Goal: Information Seeking & Learning: Learn about a topic

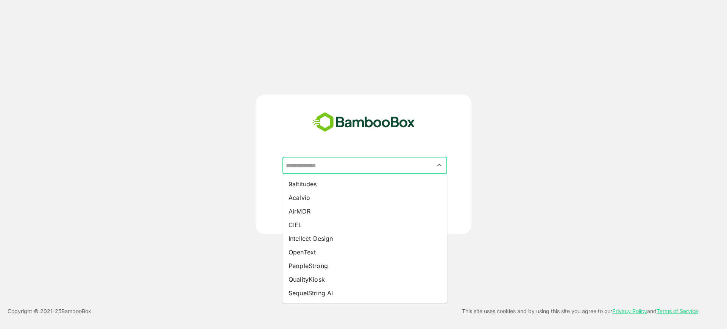
click at [370, 164] on input "text" at bounding box center [365, 165] width 162 height 14
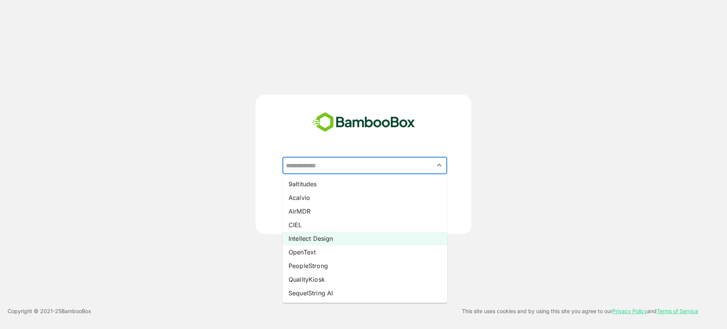
click at [365, 240] on li "Intellect Design" at bounding box center [365, 239] width 165 height 14
type input "**********"
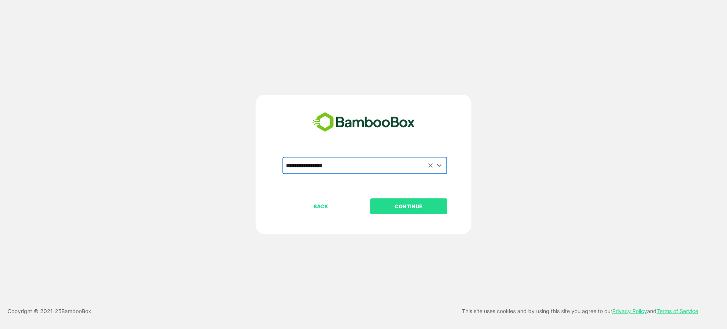
click at [415, 211] on button "CONTINUE" at bounding box center [408, 206] width 77 height 16
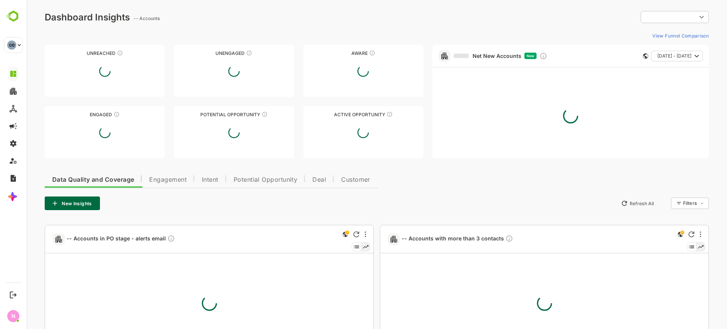
type input "**********"
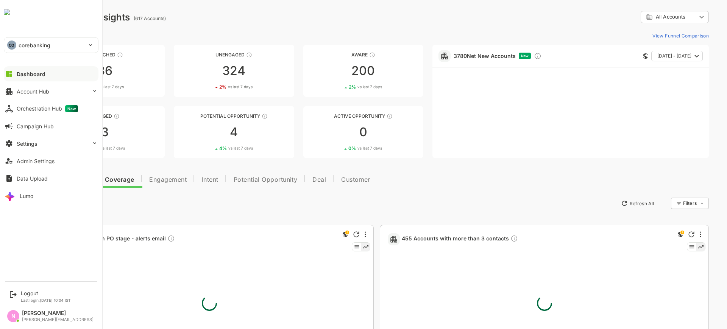
click at [49, 42] on p "corebanking" at bounding box center [35, 45] width 32 height 8
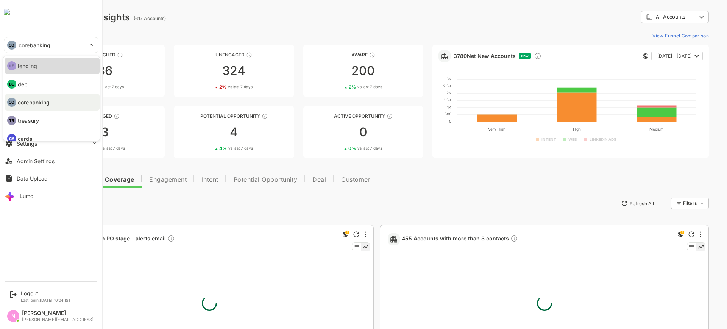
click at [49, 72] on li "LE lending" at bounding box center [52, 66] width 95 height 17
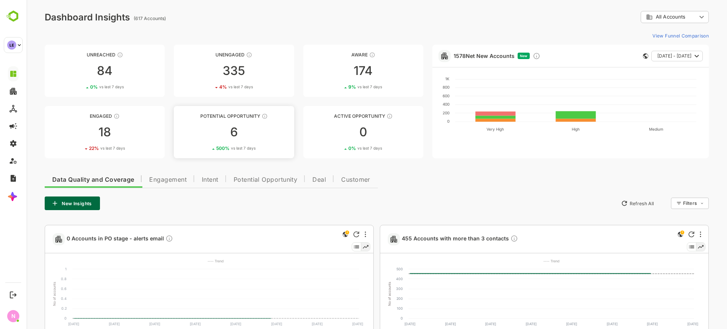
click at [226, 150] on div "500 % vs last 7 days" at bounding box center [235, 148] width 39 height 6
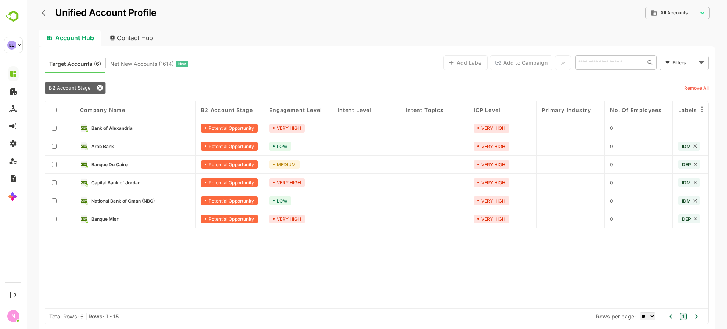
click at [105, 149] on link "Arab Bank" at bounding box center [140, 146] width 99 height 8
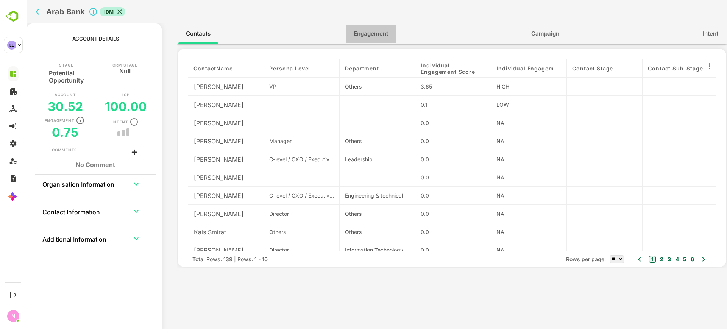
click at [364, 29] on span "Engagement" at bounding box center [371, 34] width 34 height 10
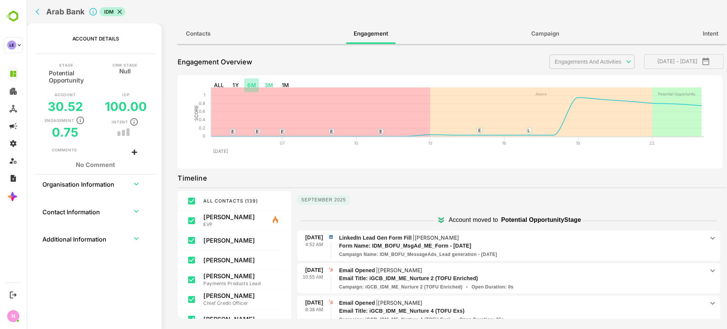
click at [251, 88] on button "6M" at bounding box center [251, 85] width 15 height 14
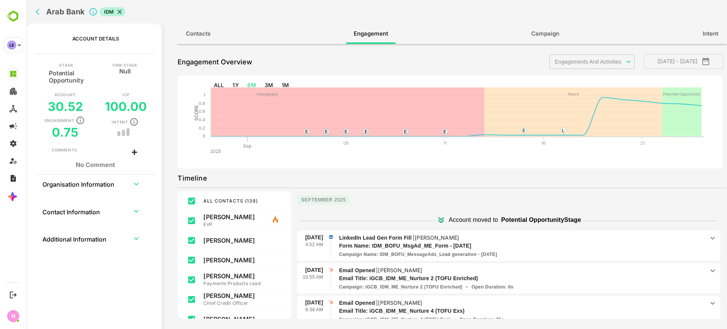
click at [32, 11] on div "Arab Bank IDM" at bounding box center [377, 11] width 701 height 23
click at [37, 15] on icon "back" at bounding box center [40, 12] width 8 height 8
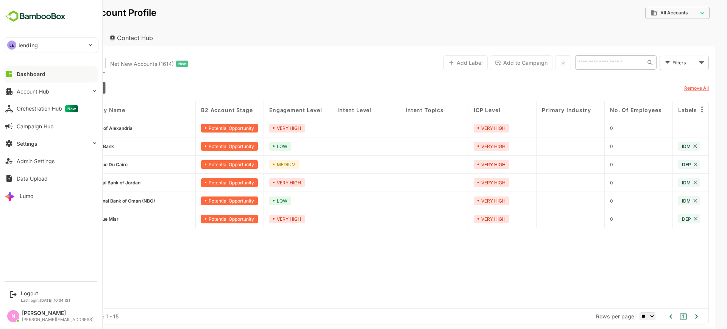
click at [47, 37] on div "LE lending" at bounding box center [46, 44] width 85 height 15
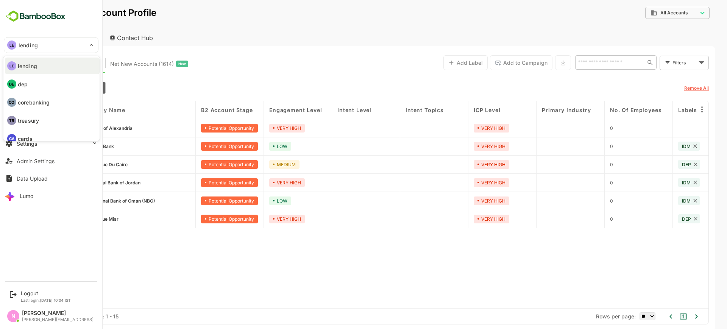
click at [19, 81] on p "dep" at bounding box center [23, 84] width 10 height 8
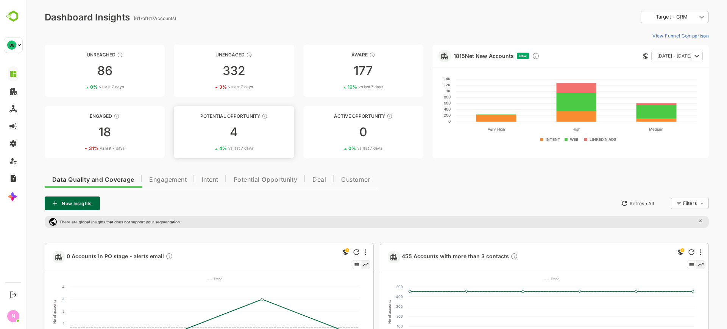
click at [206, 128] on div "4" at bounding box center [234, 132] width 120 height 12
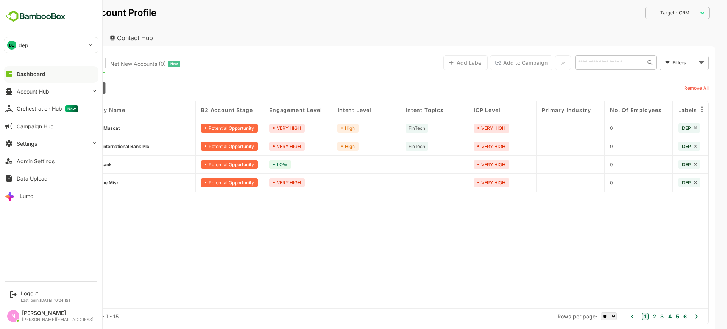
click at [34, 46] on div "DE dep" at bounding box center [46, 44] width 85 height 15
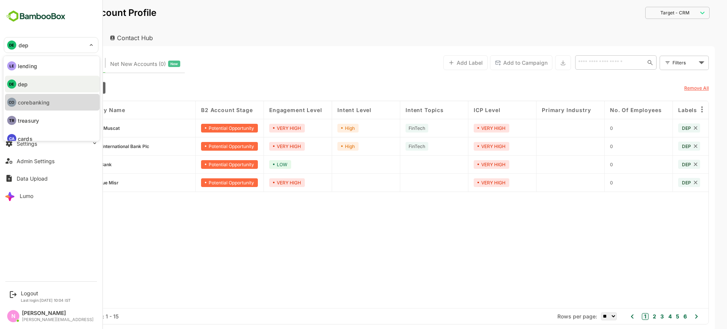
click at [30, 106] on li "CO corebanking" at bounding box center [52, 102] width 95 height 17
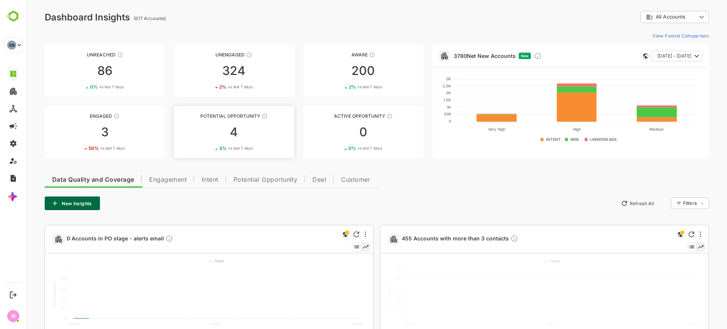
click at [249, 130] on div "4" at bounding box center [234, 132] width 120 height 12
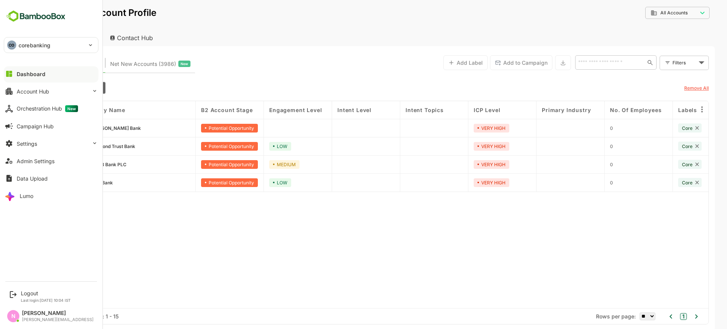
click at [14, 47] on div "CO" at bounding box center [11, 45] width 9 height 9
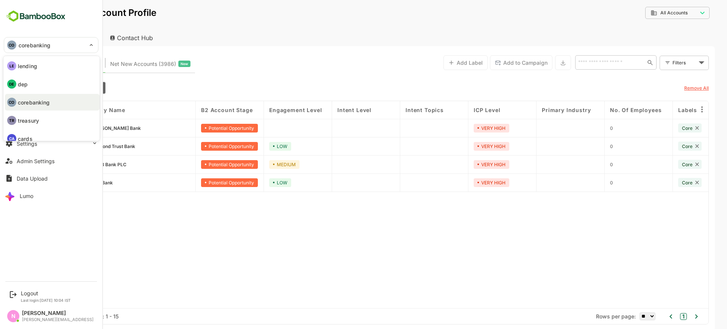
click at [29, 81] on li "DE dep" at bounding box center [52, 84] width 95 height 17
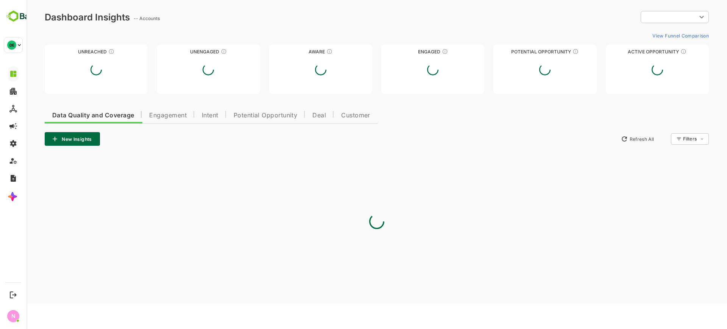
type input "**********"
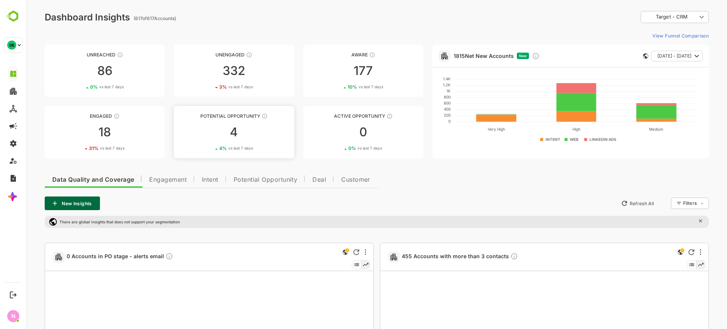
click at [248, 130] on div "4" at bounding box center [234, 132] width 120 height 12
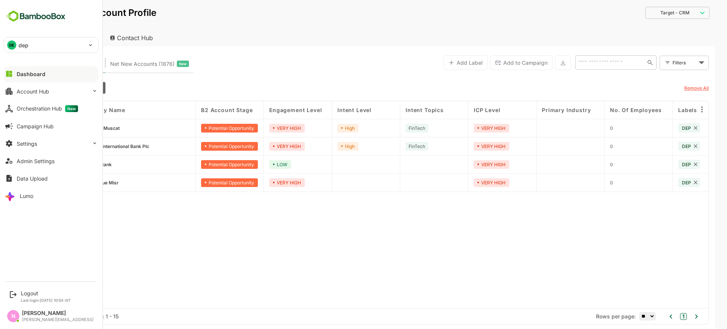
click at [34, 46] on div "DE dep" at bounding box center [46, 44] width 85 height 15
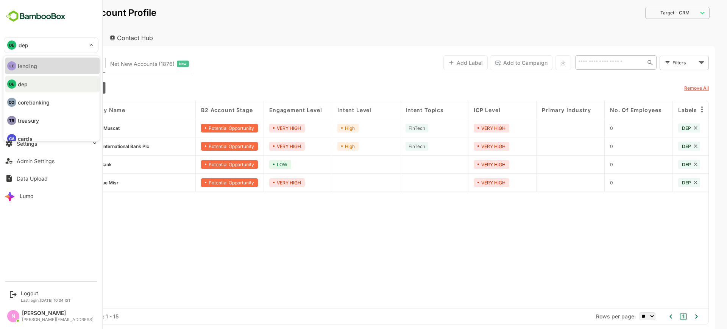
click at [41, 71] on li "LE lending" at bounding box center [52, 66] width 95 height 17
type input "*******"
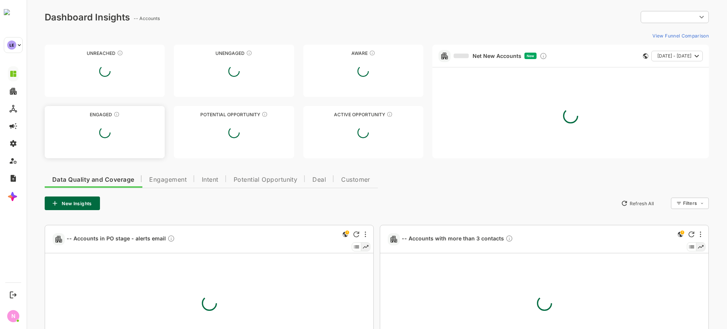
type input "**********"
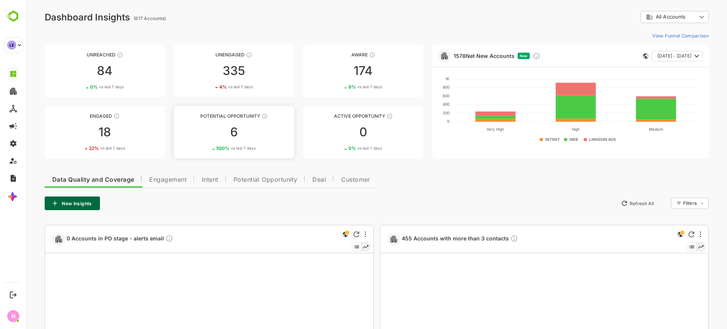
click at [236, 120] on link "Potential Opportunity 6 500 % vs last 7 days" at bounding box center [234, 132] width 120 height 52
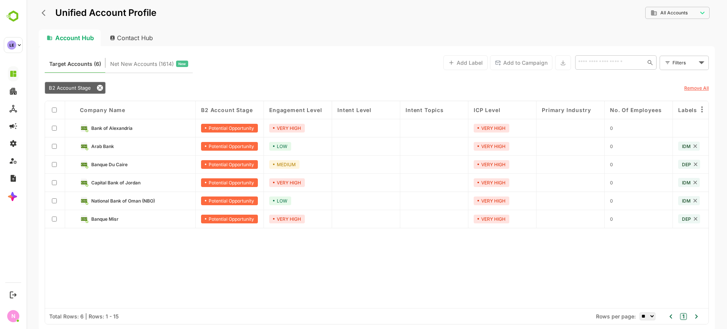
click at [114, 149] on link "Arab Bank" at bounding box center [140, 146] width 99 height 8
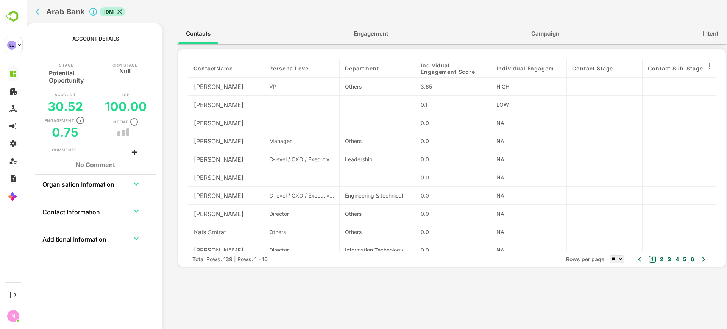
click at [371, 36] on span "Engagement" at bounding box center [371, 34] width 34 height 10
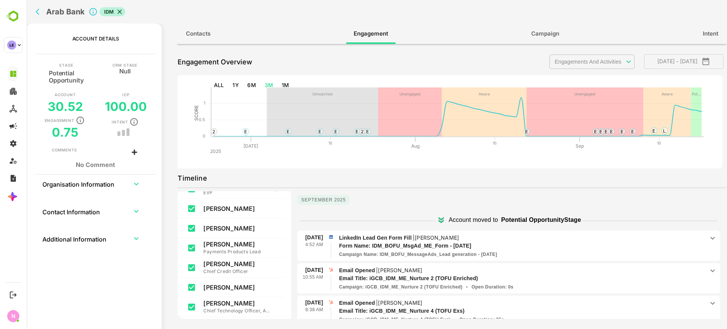
scroll to position [47, 0]
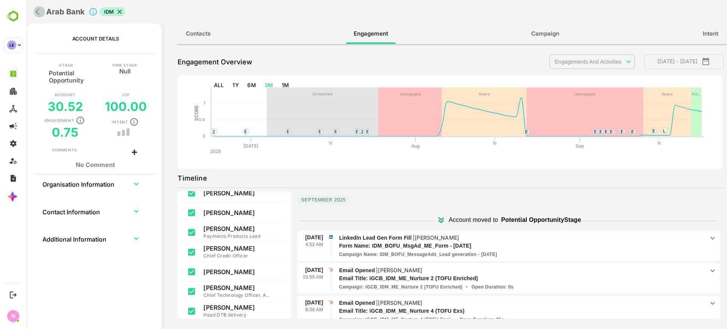
click at [40, 13] on icon "back" at bounding box center [40, 12] width 8 height 8
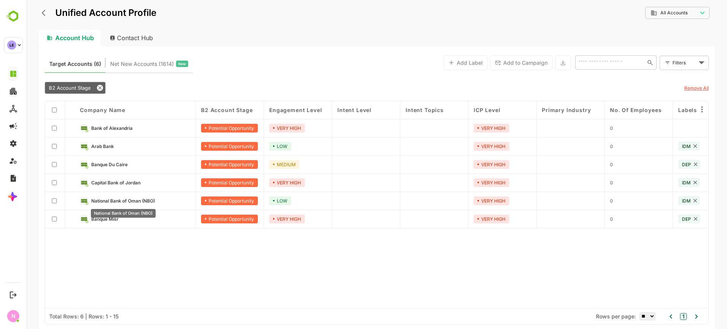
click at [124, 201] on span "National Bank of Oman (NBO)" at bounding box center [123, 201] width 64 height 6
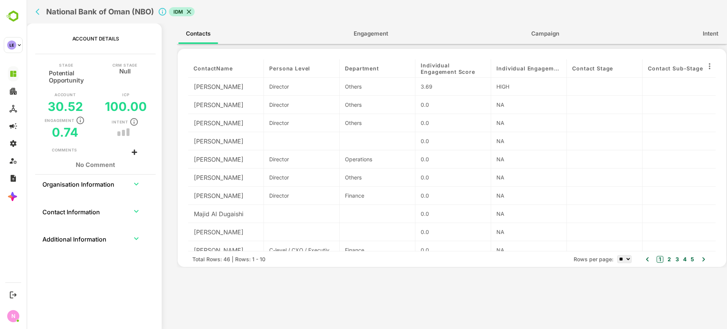
click at [388, 34] on span "Engagement" at bounding box center [371, 34] width 34 height 10
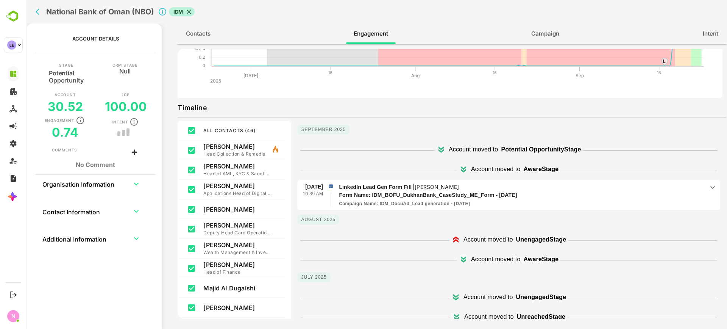
scroll to position [0, 0]
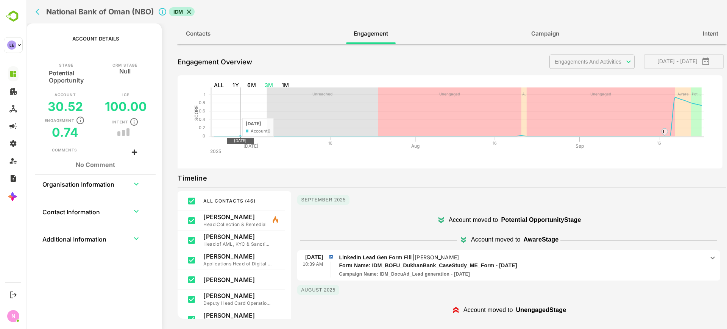
click at [40, 16] on button "back" at bounding box center [39, 11] width 11 height 11
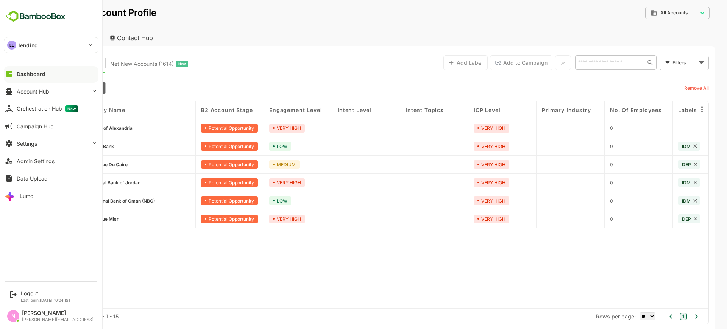
click at [17, 53] on div "LE lending ******* Dashboard Account Hub Orchestration Hub New Campaign Hub Set…" at bounding box center [51, 138] width 102 height 277
click at [40, 47] on div "LE lending" at bounding box center [46, 44] width 85 height 15
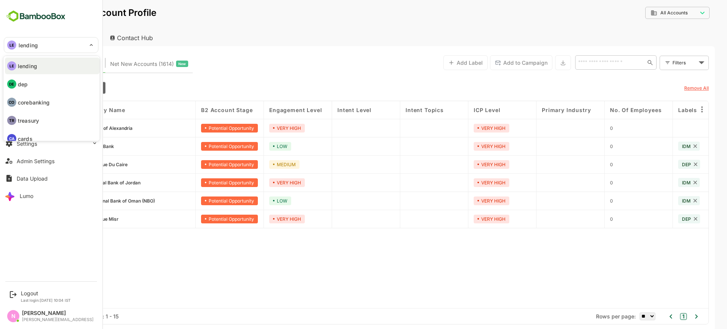
click at [119, 147] on div at bounding box center [363, 164] width 727 height 329
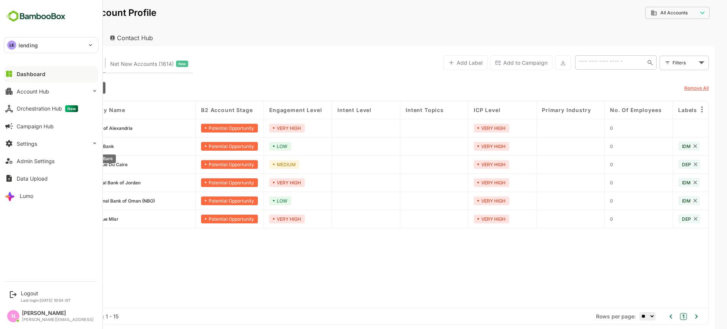
click at [109, 145] on span "Arab Bank" at bounding box center [102, 147] width 23 height 6
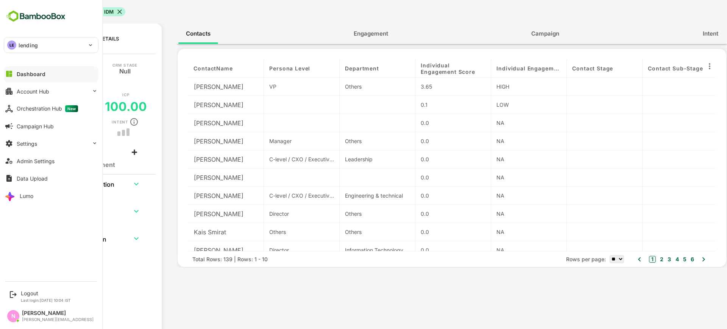
click at [389, 39] on button "Engagement" at bounding box center [371, 34] width 50 height 18
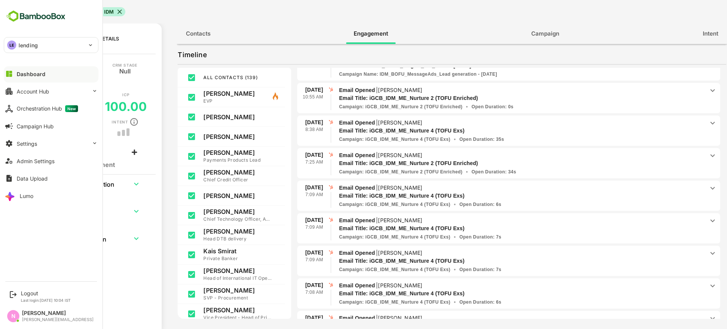
scroll to position [189, 0]
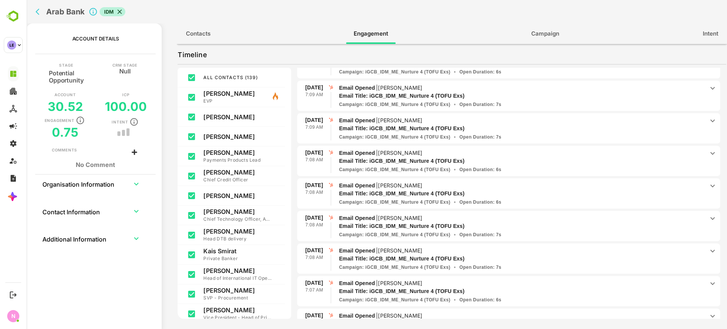
click at [42, 13] on icon "back" at bounding box center [40, 12] width 8 height 8
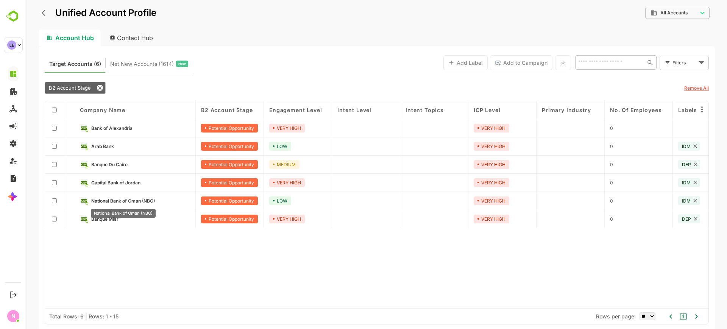
click at [114, 201] on span "National Bank of Oman (NBO)" at bounding box center [123, 201] width 64 height 6
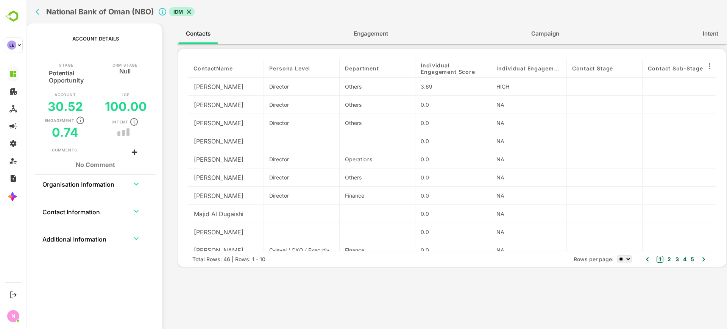
click at [389, 30] on button "Engagement" at bounding box center [371, 34] width 50 height 18
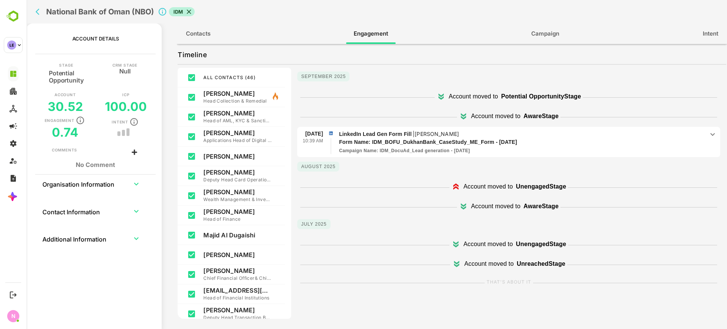
scroll to position [0, 0]
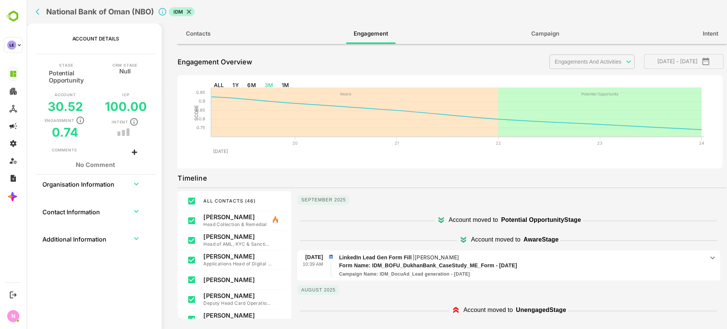
click at [571, 61] on body "**********" at bounding box center [377, 164] width 701 height 329
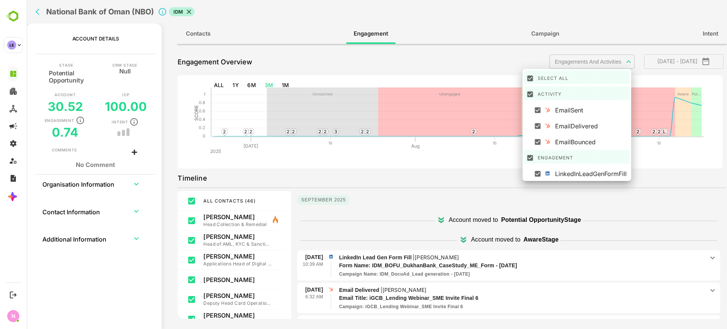
click at [400, 209] on div at bounding box center [377, 164] width 701 height 329
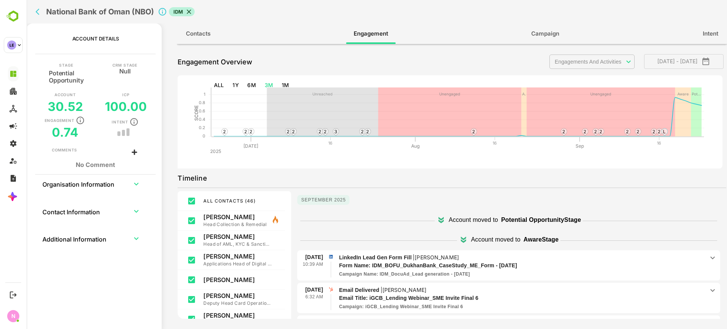
click at [40, 14] on icon "back" at bounding box center [40, 12] width 8 height 8
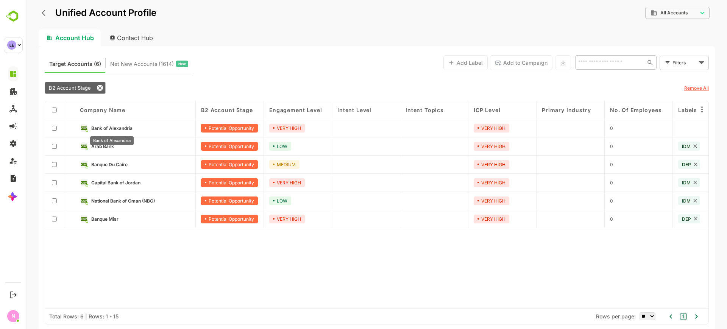
click at [113, 129] on span "Bank of Alexandria" at bounding box center [111, 128] width 41 height 6
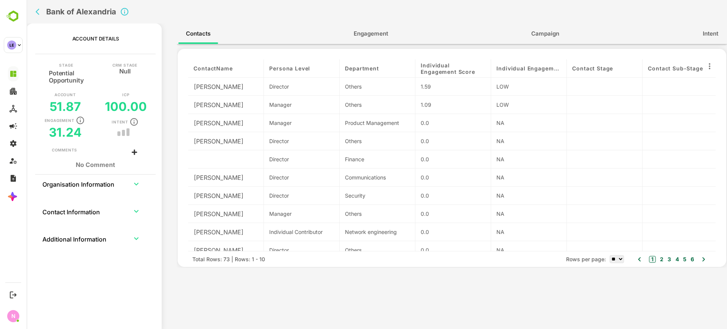
click at [390, 36] on button "Engagement" at bounding box center [371, 34] width 50 height 18
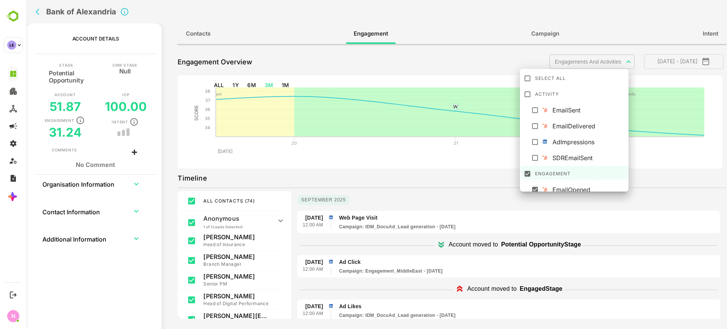
click at [593, 65] on body "**********" at bounding box center [377, 164] width 701 height 329
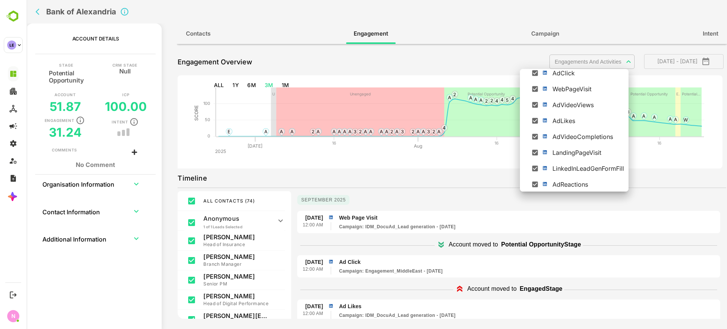
scroll to position [82, 0]
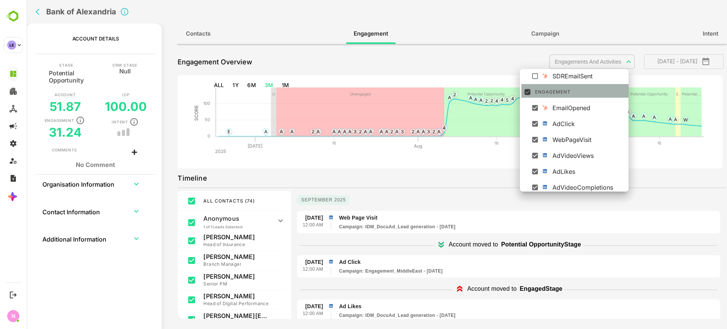
click at [531, 93] on icon at bounding box center [528, 92] width 8 height 8
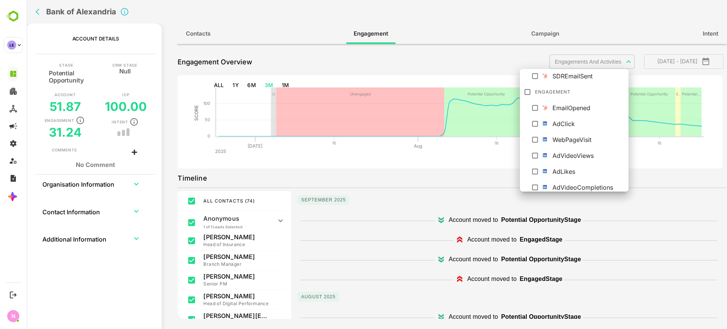
scroll to position [133, 0]
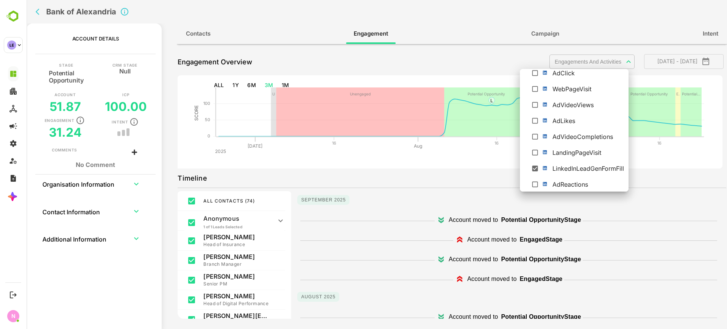
click at [481, 159] on div at bounding box center [377, 164] width 701 height 329
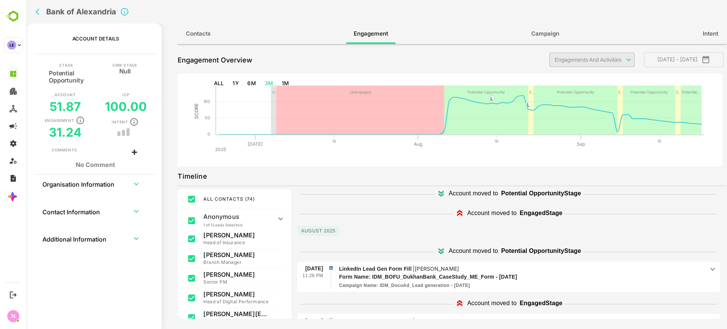
scroll to position [0, 0]
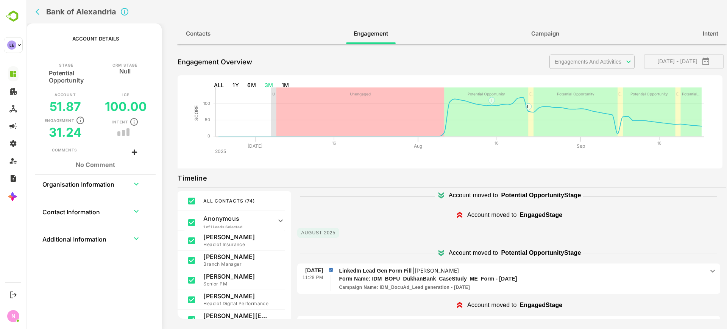
click at [39, 14] on icon "back" at bounding box center [40, 12] width 8 height 8
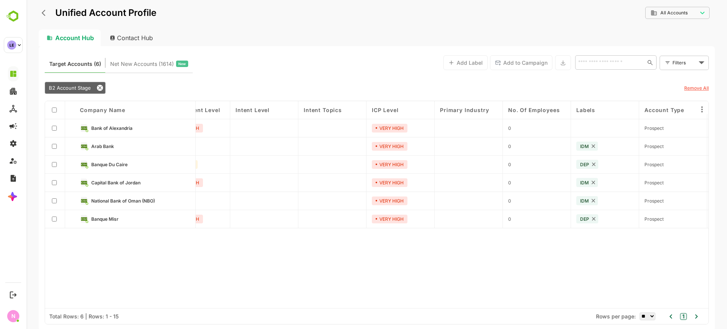
scroll to position [0, 108]
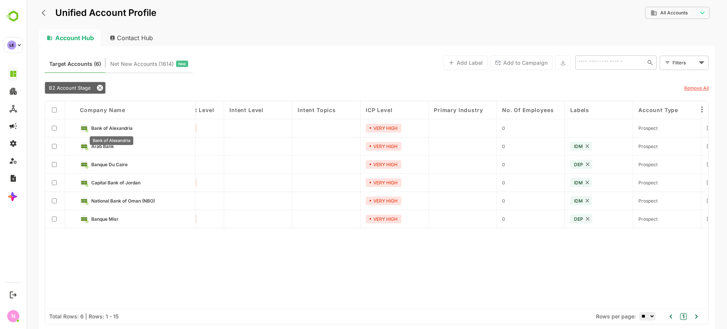
click at [120, 128] on span "Bank of Alexandria" at bounding box center [111, 128] width 41 height 6
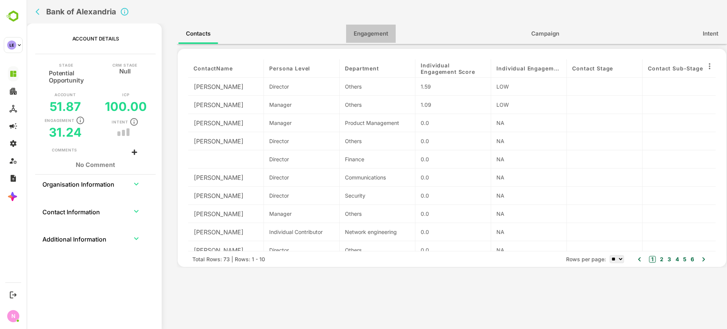
click at [350, 30] on button "Engagement" at bounding box center [371, 34] width 50 height 18
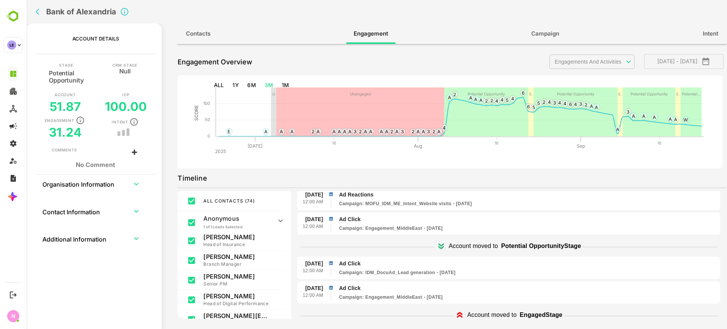
scroll to position [0, 0]
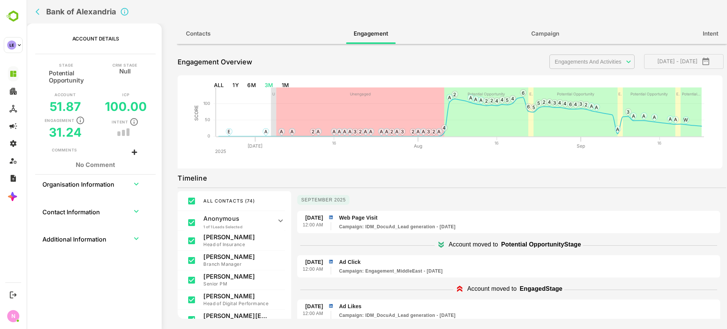
click at [593, 55] on body "**********" at bounding box center [377, 164] width 701 height 329
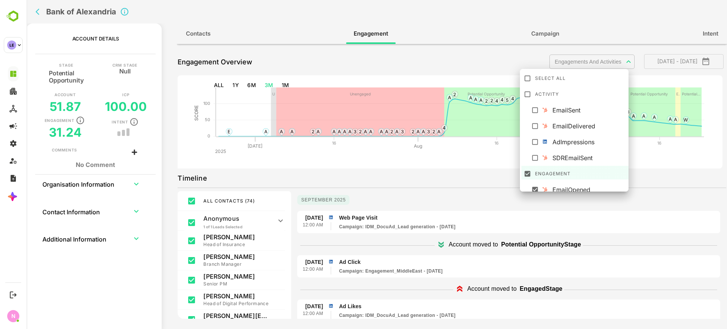
drag, startPoint x: 533, startPoint y: 92, endPoint x: 529, endPoint y: 103, distance: 12.2
click at [533, 92] on li "Activity" at bounding box center [576, 93] width 108 height 14
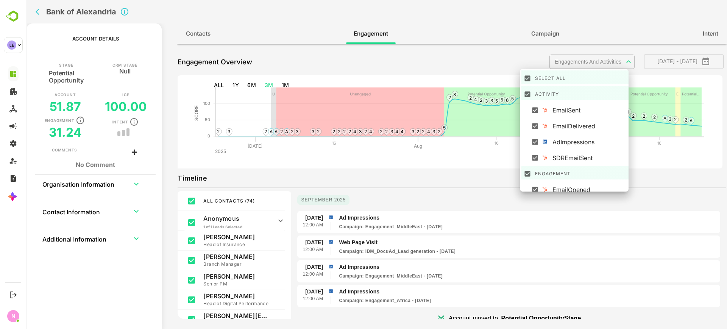
click at [421, 187] on div at bounding box center [377, 164] width 701 height 329
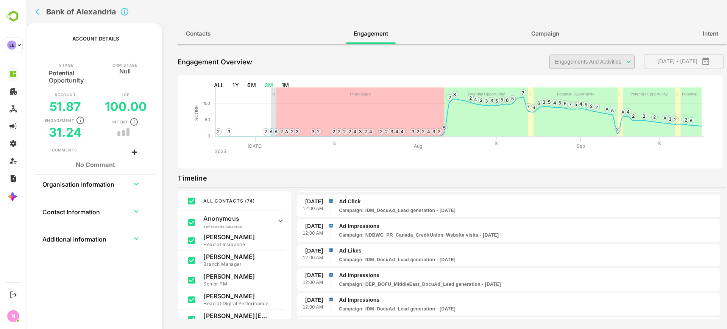
scroll to position [5113, 0]
